Goal: Transaction & Acquisition: Purchase product/service

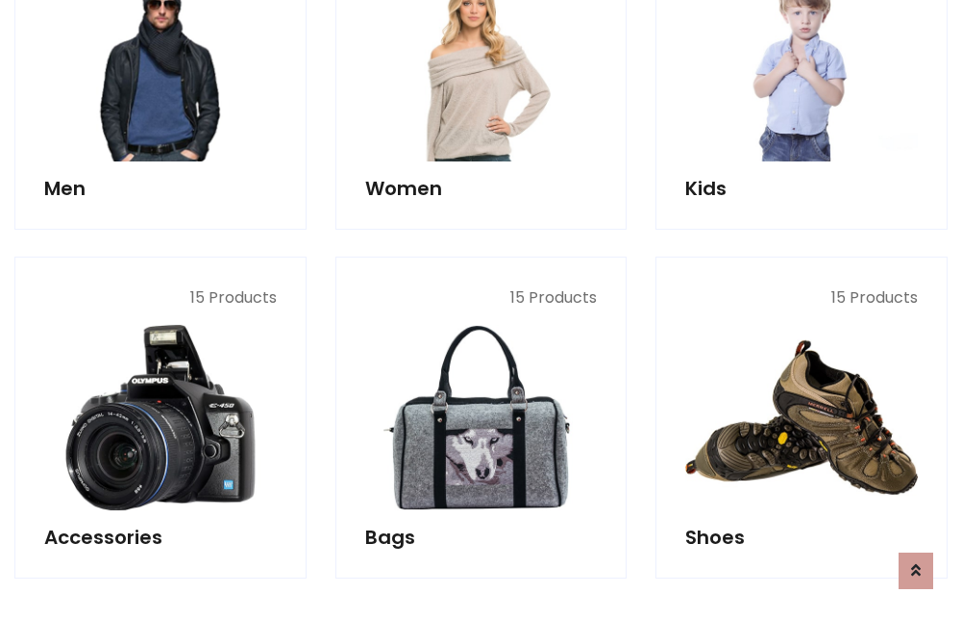
scroll to position [643, 0]
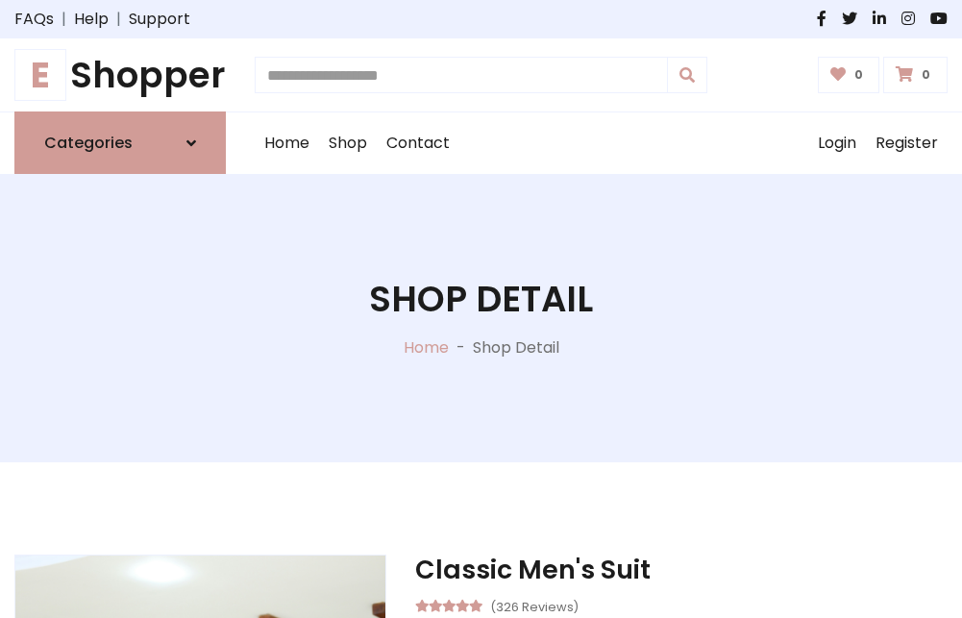
click at [120, 75] on h1 "E Shopper" at bounding box center [120, 75] width 212 height 42
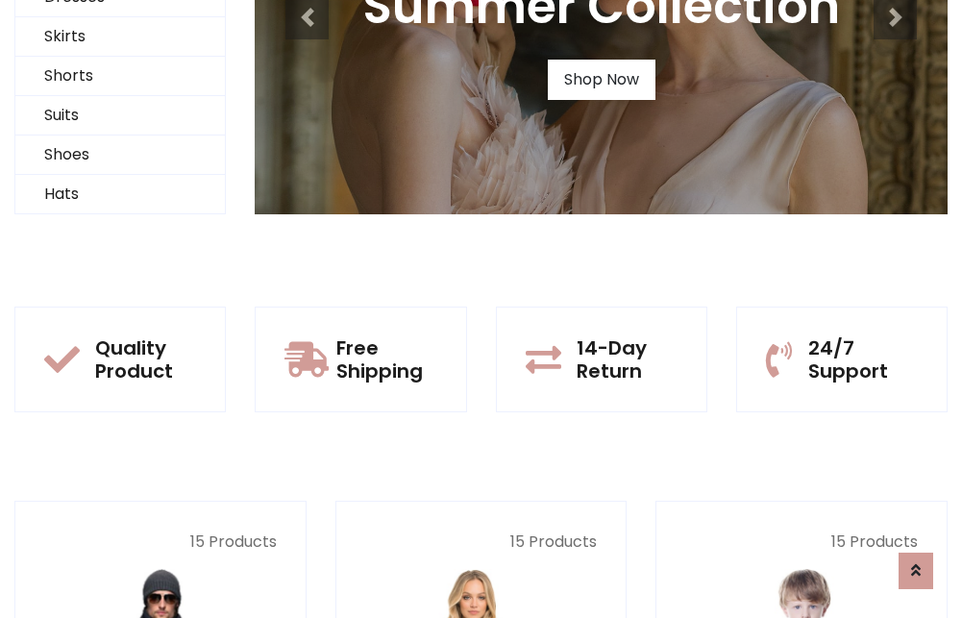
scroll to position [186, 0]
